Goal: Information Seeking & Learning: Learn about a topic

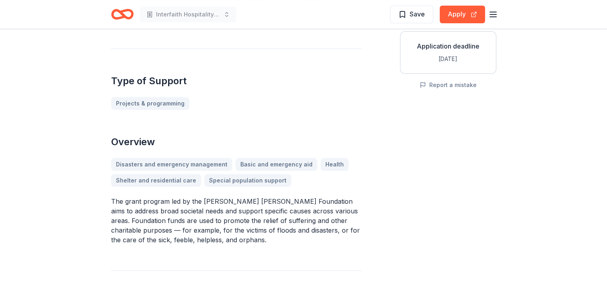
scroll to position [201, 0]
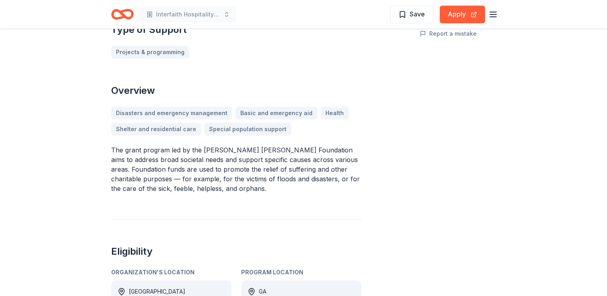
drag, startPoint x: 112, startPoint y: 128, endPoint x: 229, endPoint y: 140, distance: 118.3
click at [229, 145] on p "The grant program led by the [PERSON_NAME] [PERSON_NAME] Foundation aims to add…" at bounding box center [236, 169] width 250 height 48
click at [127, 145] on p "The grant program led by the [PERSON_NAME] [PERSON_NAME] Foundation aims to add…" at bounding box center [236, 169] width 250 height 48
drag, startPoint x: 120, startPoint y: 128, endPoint x: 168, endPoint y: 136, distance: 48.4
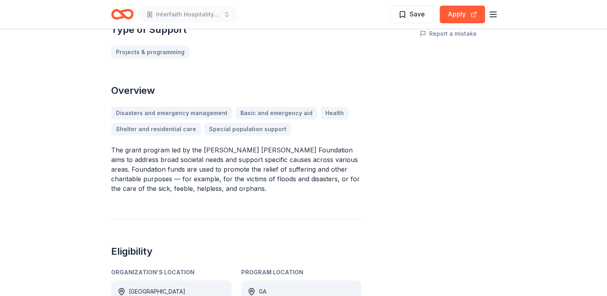
click at [126, 145] on p "The grant program led by the [PERSON_NAME] [PERSON_NAME] Foundation aims to add…" at bounding box center [236, 169] width 250 height 48
click at [240, 145] on p "The grant program led by the [PERSON_NAME] [PERSON_NAME] Foundation aims to add…" at bounding box center [236, 169] width 250 height 48
drag, startPoint x: 228, startPoint y: 167, endPoint x: 169, endPoint y: 166, distance: 59.4
click at [169, 166] on p "The grant program led by the [PERSON_NAME] [PERSON_NAME] Foundation aims to add…" at bounding box center [236, 169] width 250 height 48
click at [263, 145] on p "The grant program led by the [PERSON_NAME] [PERSON_NAME] Foundation aims to add…" at bounding box center [236, 169] width 250 height 48
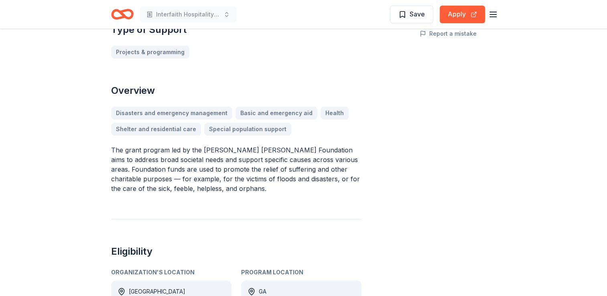
click at [259, 145] on p "The grant program led by the [PERSON_NAME] [PERSON_NAME] Foundation aims to add…" at bounding box center [236, 169] width 250 height 48
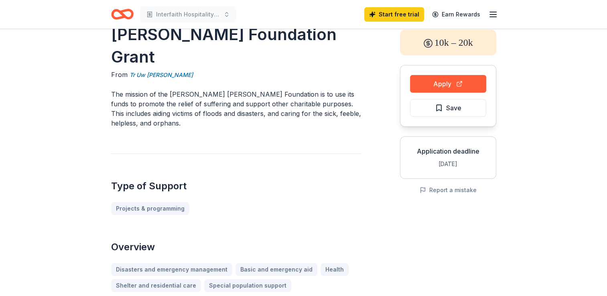
scroll to position [40, 0]
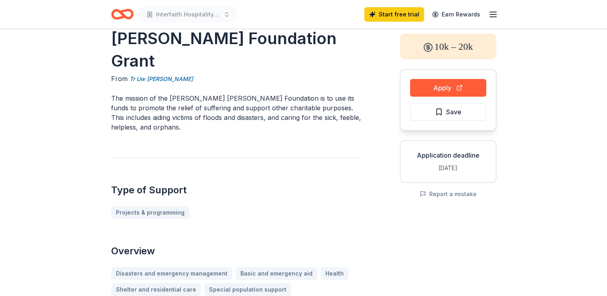
click at [202, 93] on p "The mission of the [PERSON_NAME] [PERSON_NAME] Foundation is to use its funds t…" at bounding box center [236, 112] width 250 height 39
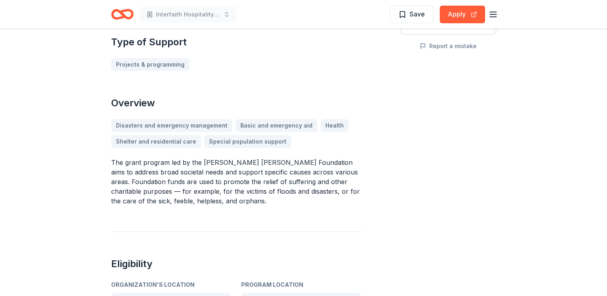
scroll to position [201, 0]
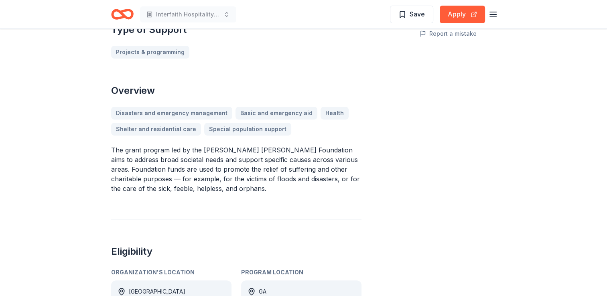
click at [177, 145] on p "The grant program led by the [PERSON_NAME] [PERSON_NAME] Foundation aims to add…" at bounding box center [236, 169] width 250 height 48
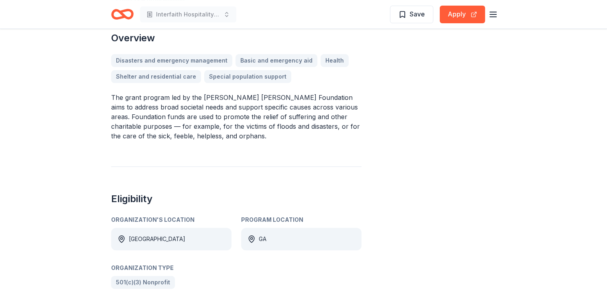
scroll to position [401, 0]
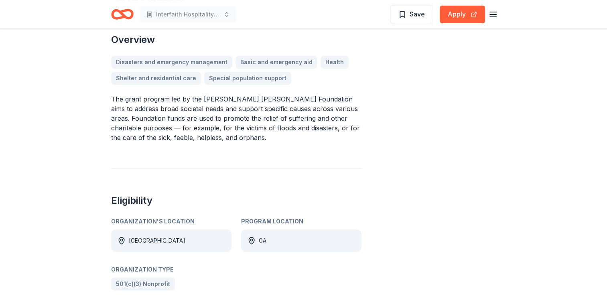
scroll to position [251, 0]
click at [264, 98] on p "The grant program led by the [PERSON_NAME] [PERSON_NAME] Foundation aims to add…" at bounding box center [236, 119] width 250 height 48
drag, startPoint x: 203, startPoint y: 78, endPoint x: 270, endPoint y: 83, distance: 67.6
click at [270, 95] on p "The grant program led by the [PERSON_NAME] [PERSON_NAME] Foundation aims to add…" at bounding box center [236, 119] width 250 height 48
click at [201, 95] on p "The grant program led by the [PERSON_NAME] [PERSON_NAME] Foundation aims to add…" at bounding box center [236, 119] width 250 height 48
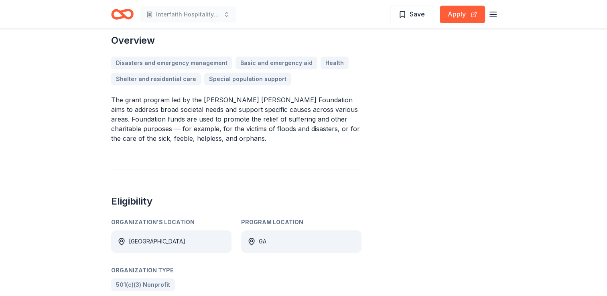
drag, startPoint x: 201, startPoint y: 76, endPoint x: 252, endPoint y: 87, distance: 52.8
click at [252, 95] on p "The grant program led by the [PERSON_NAME] [PERSON_NAME] Foundation aims to add…" at bounding box center [236, 119] width 250 height 48
